Goal: Find specific page/section: Find specific page/section

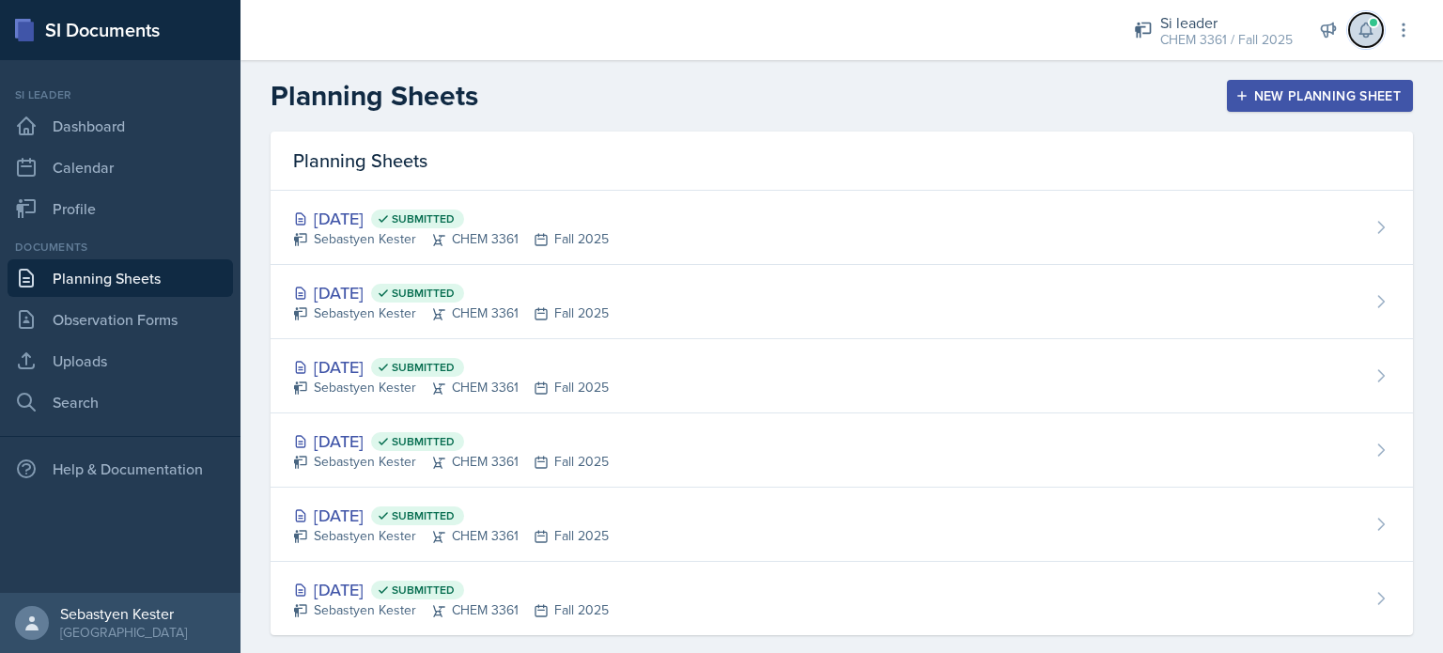
click at [1367, 34] on icon at bounding box center [1366, 30] width 12 height 14
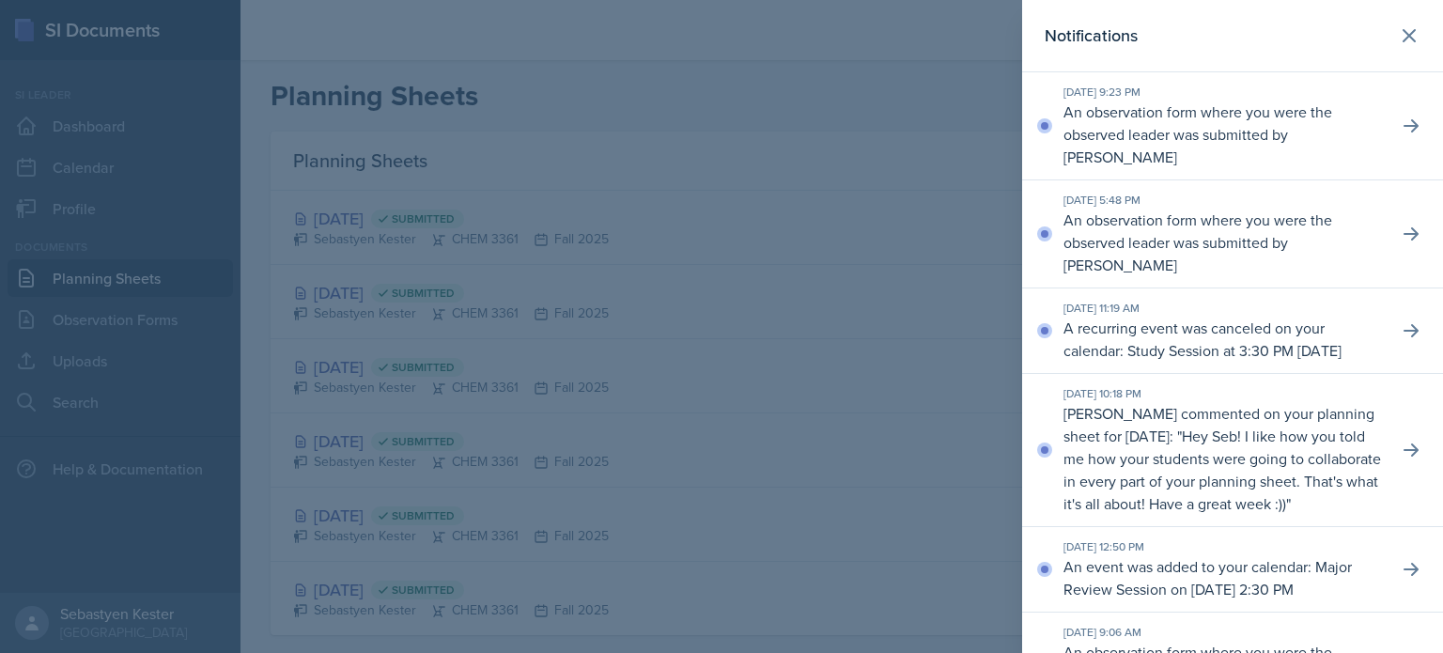
click at [83, 337] on div at bounding box center [721, 326] width 1443 height 653
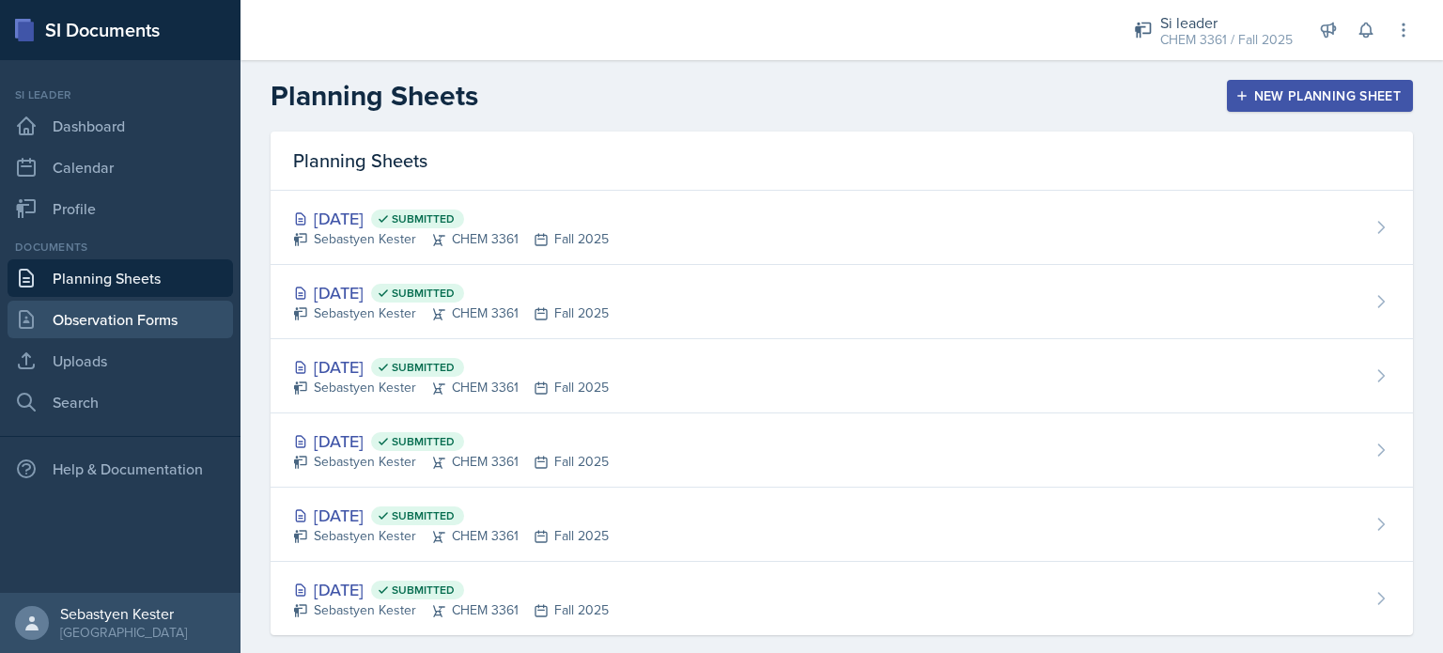
click at [101, 320] on link "Observation Forms" at bounding box center [120, 320] width 225 height 38
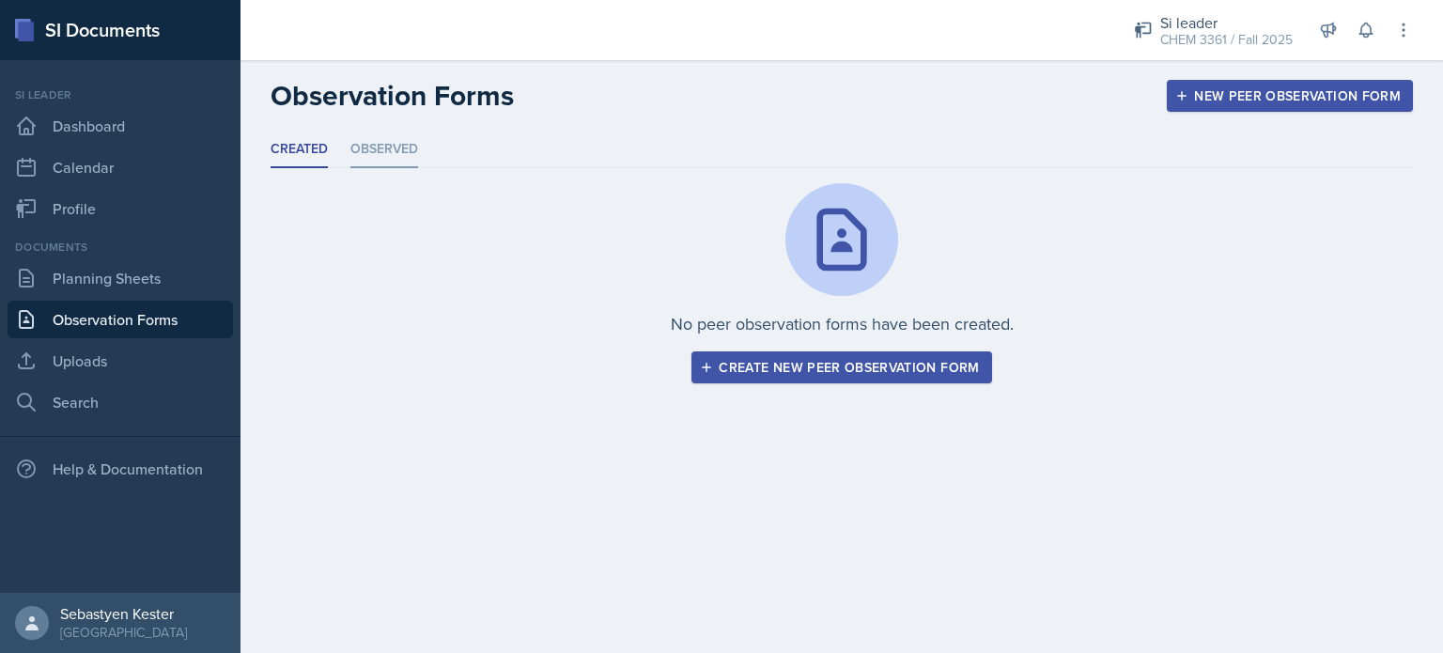
click at [387, 151] on li "Observed" at bounding box center [384, 150] width 68 height 37
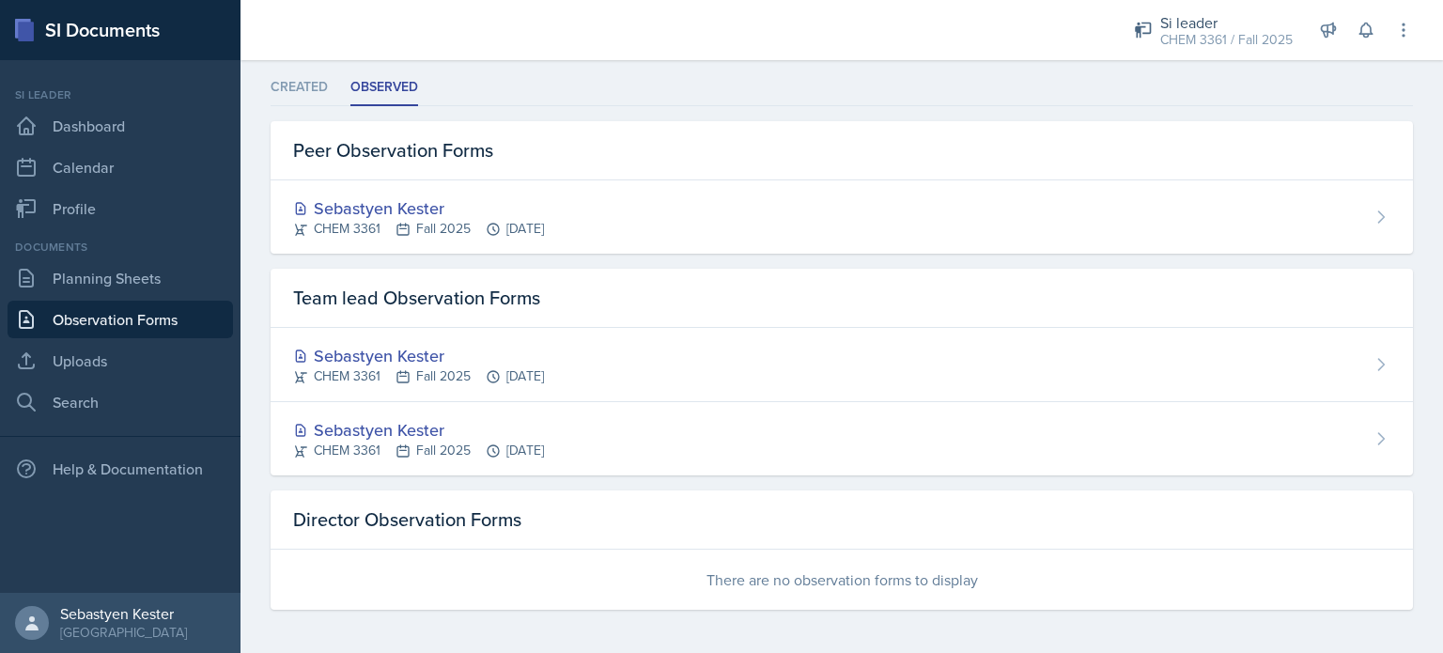
scroll to position [61, 0]
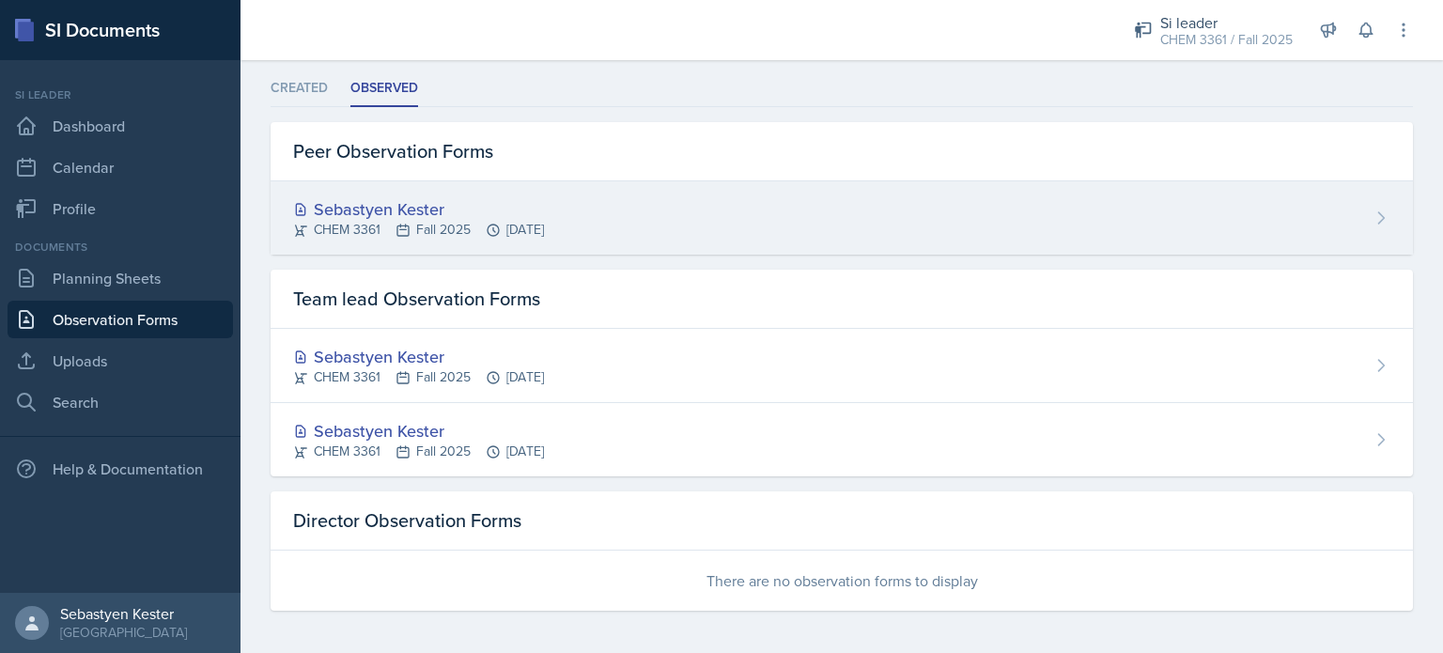
click at [409, 200] on div "Sebastyen Kester" at bounding box center [418, 208] width 251 height 25
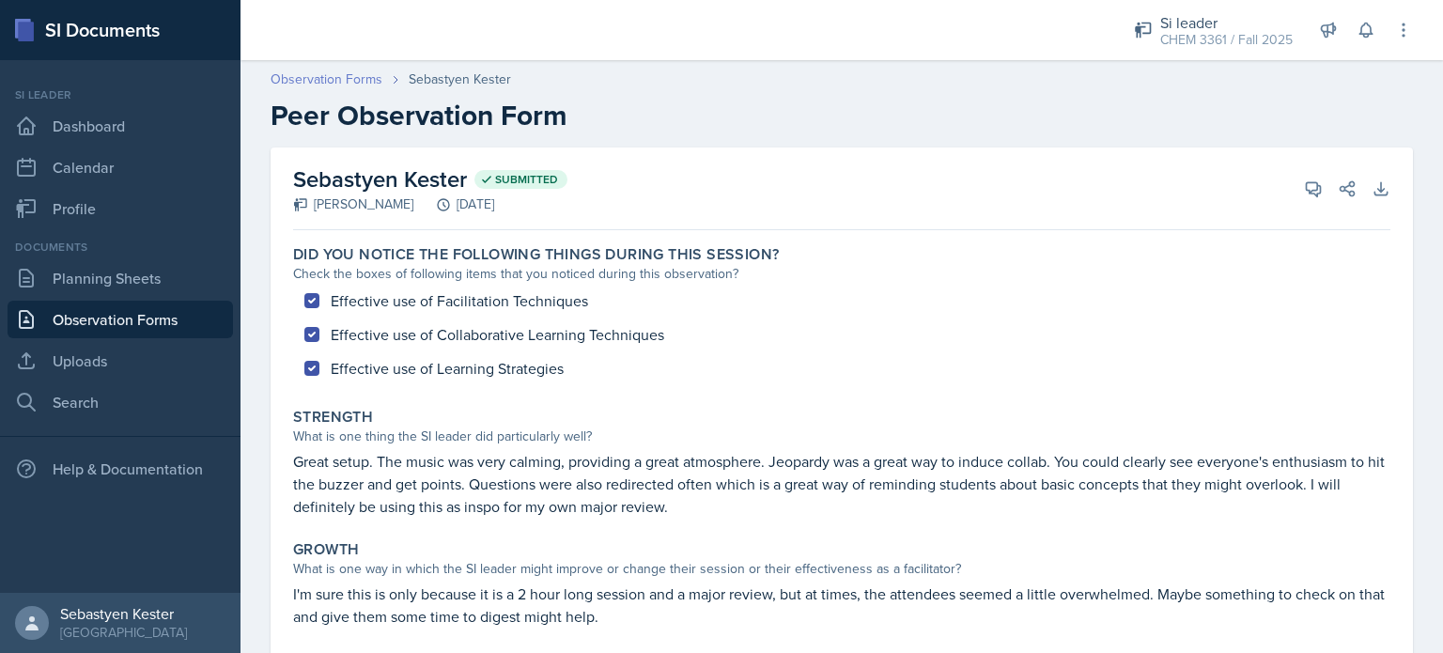
click at [350, 78] on link "Observation Forms" at bounding box center [327, 80] width 112 height 20
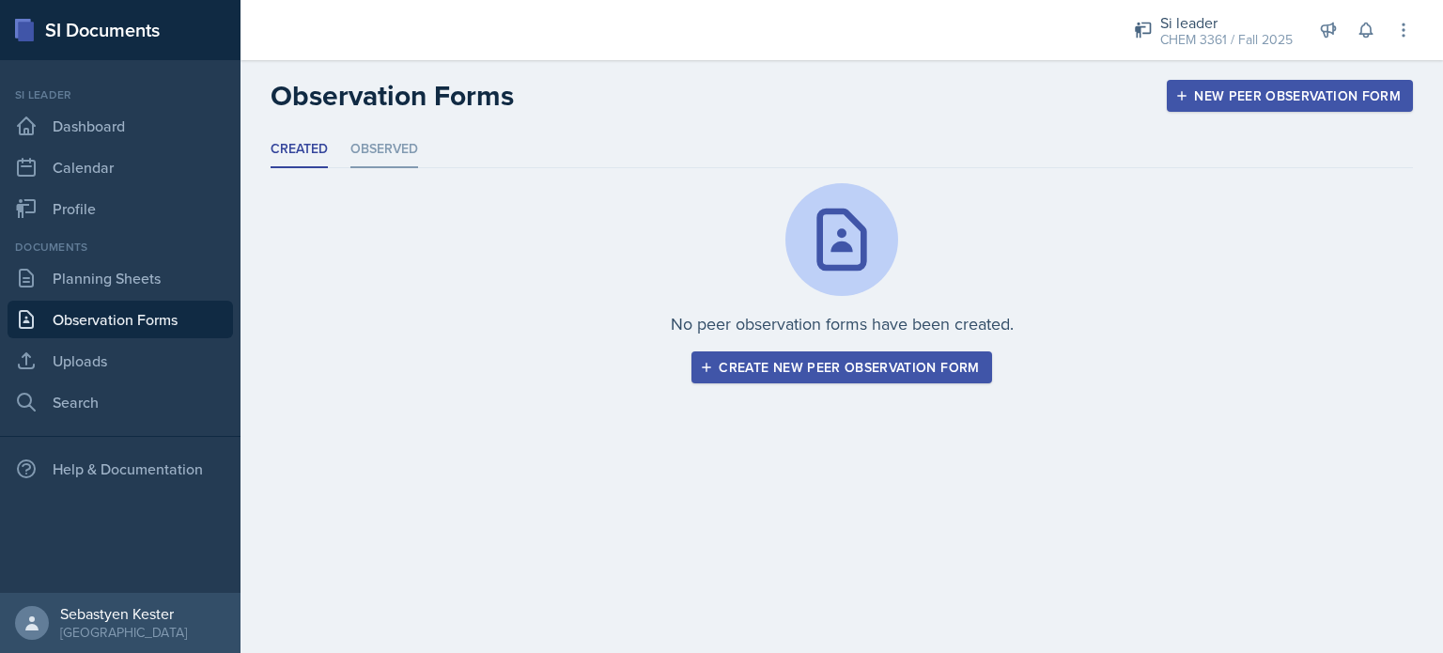
click at [398, 157] on li "Observed" at bounding box center [384, 150] width 68 height 37
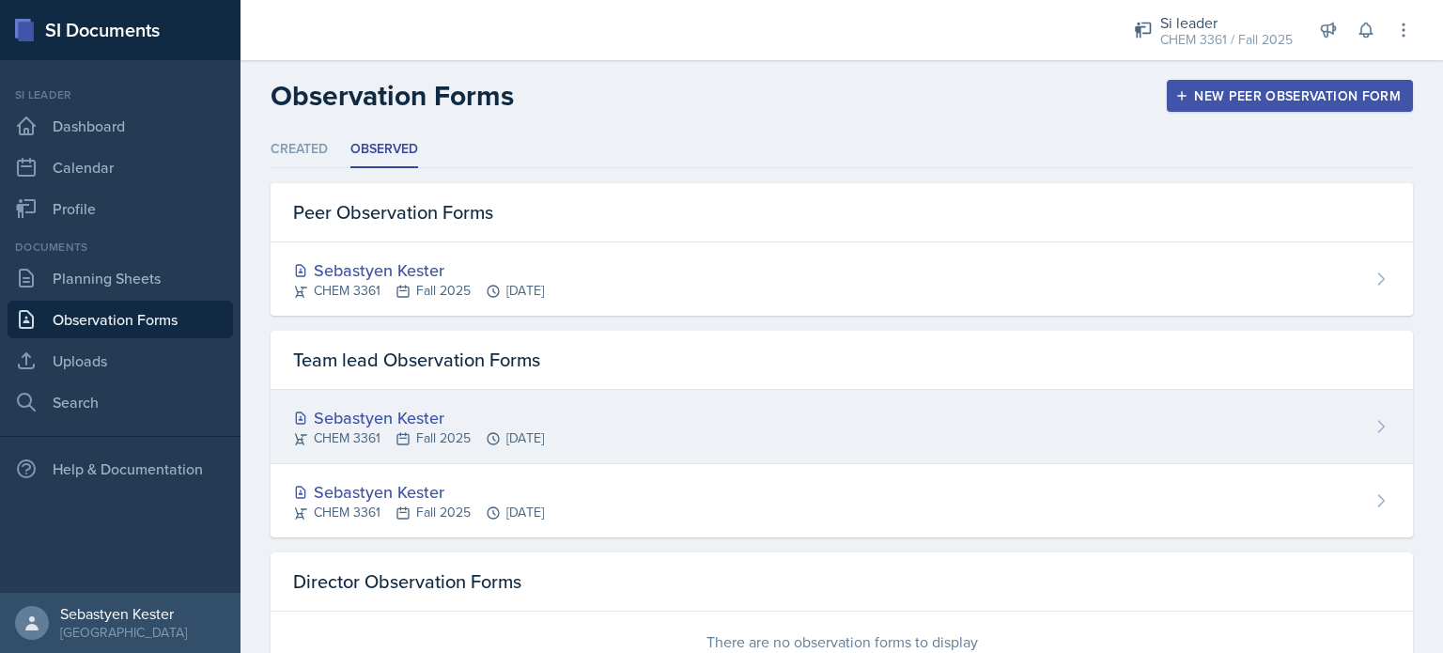
click at [388, 423] on div "Sebastyen Kester" at bounding box center [418, 417] width 251 height 25
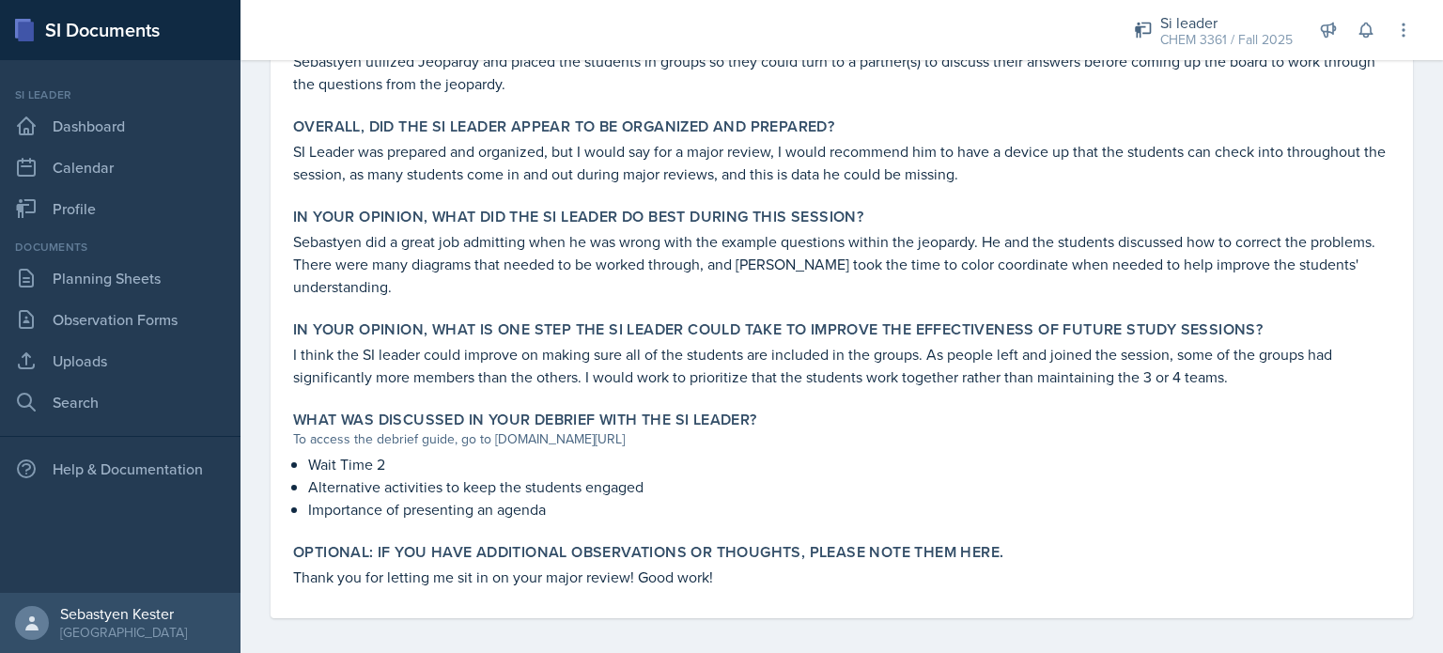
scroll to position [964, 0]
